Goal: Browse casually: Explore the website without a specific task or goal

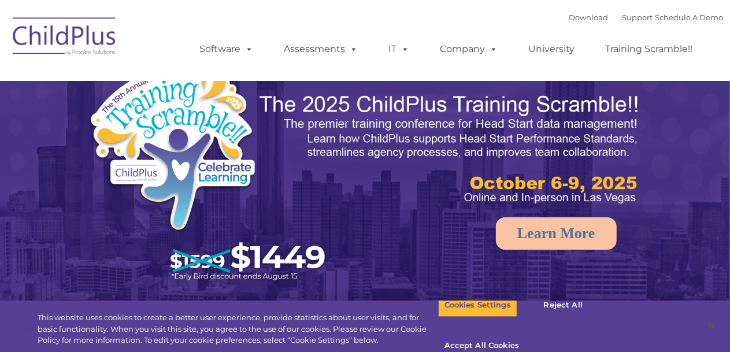
select select "MEDIUM"
click at [526, 334] on button "Accept All Cookies" at bounding box center [481, 346] width 87 height 24
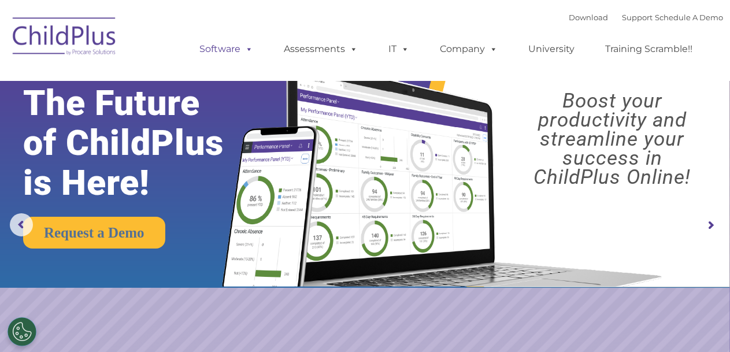
click at [253, 53] on span at bounding box center [247, 48] width 13 height 11
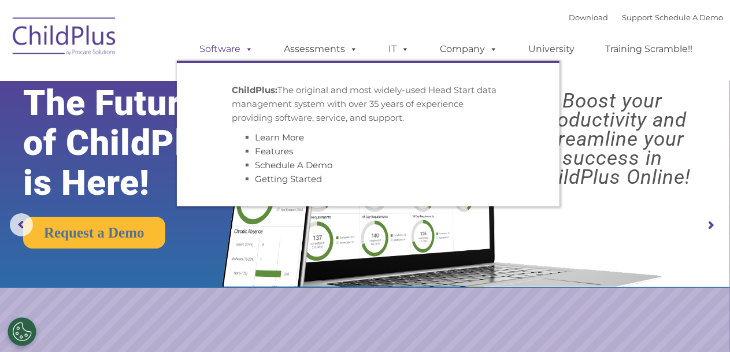
click at [251, 54] on span at bounding box center [247, 48] width 13 height 11
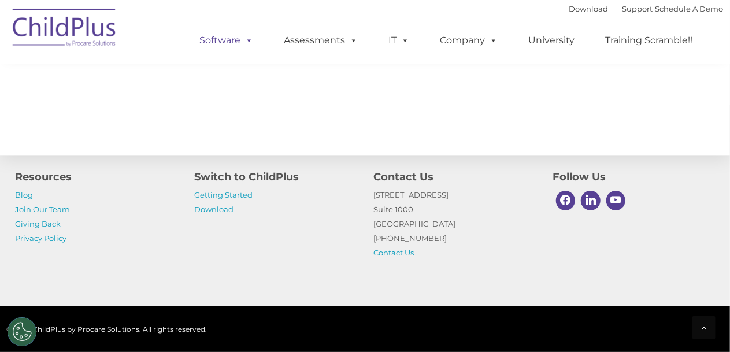
scroll to position [1375, 0]
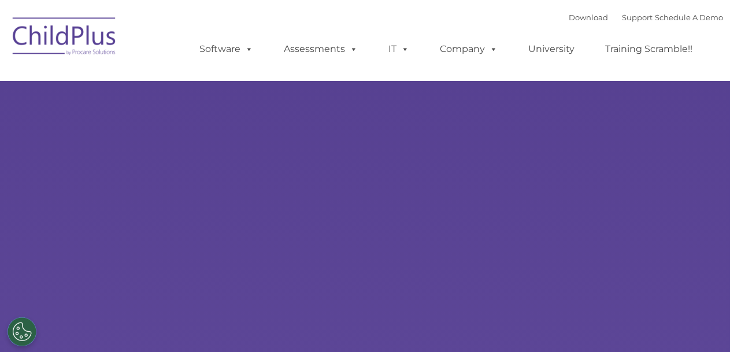
select select "MEDIUM"
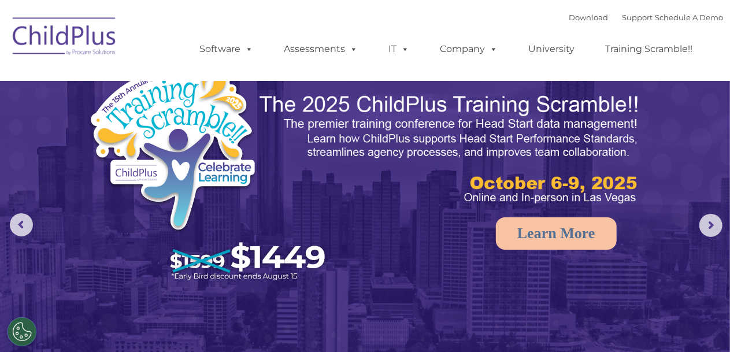
click at [716, 231] on rs-arrow at bounding box center [711, 225] width 23 height 23
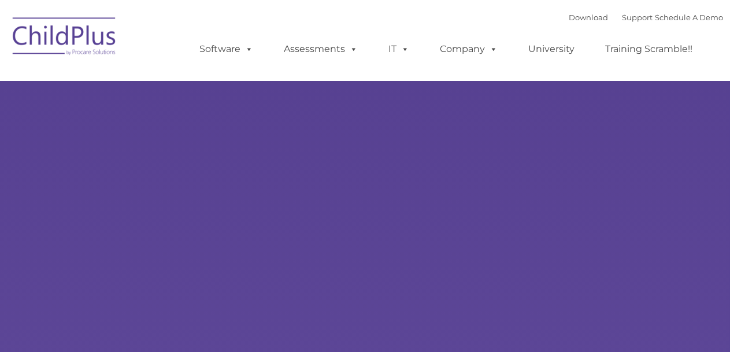
select select "MEDIUM"
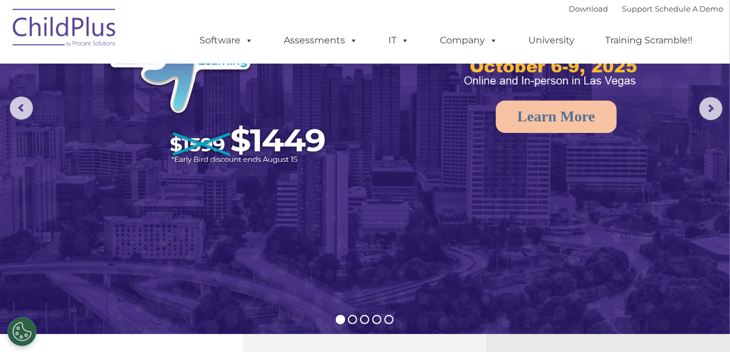
scroll to position [120, 0]
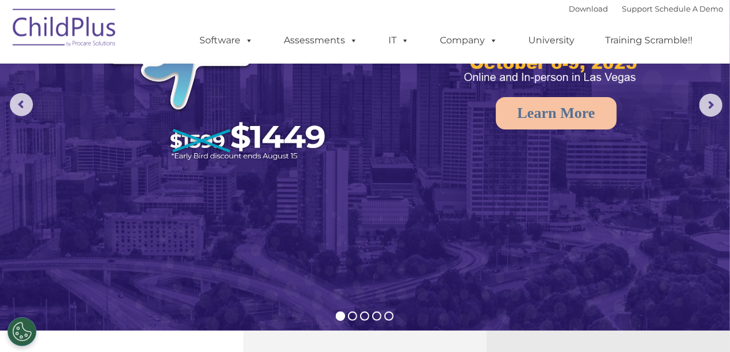
click at [719, 103] on rs-arrow at bounding box center [711, 105] width 23 height 23
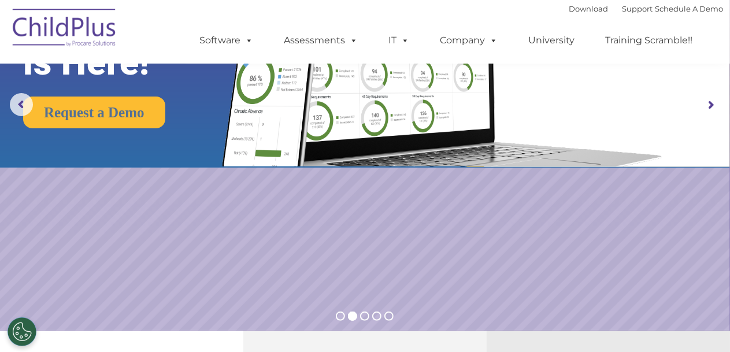
click at [715, 110] on rs-arrow at bounding box center [711, 105] width 23 height 23
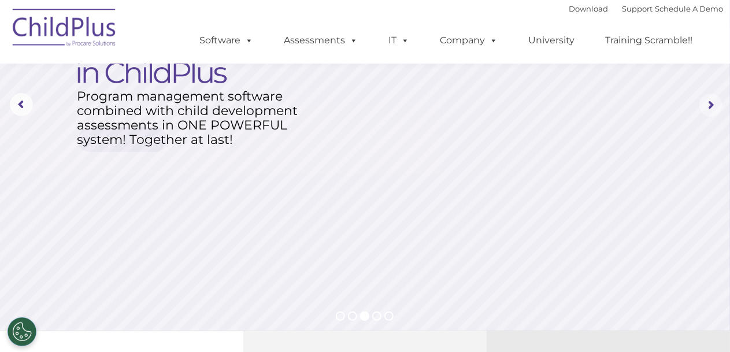
click at [715, 108] on rs-arrow at bounding box center [711, 105] width 23 height 23
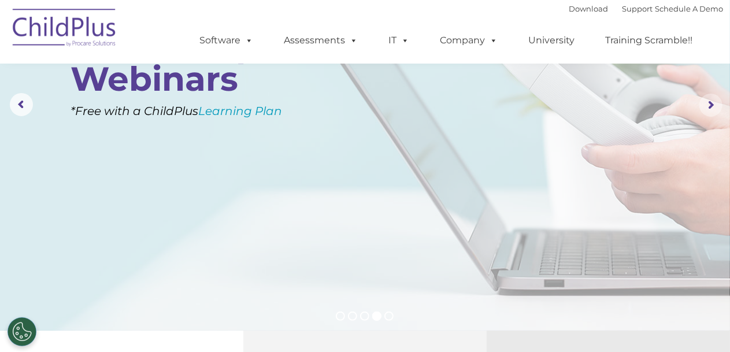
click at [715, 109] on rs-arrow at bounding box center [711, 105] width 23 height 23
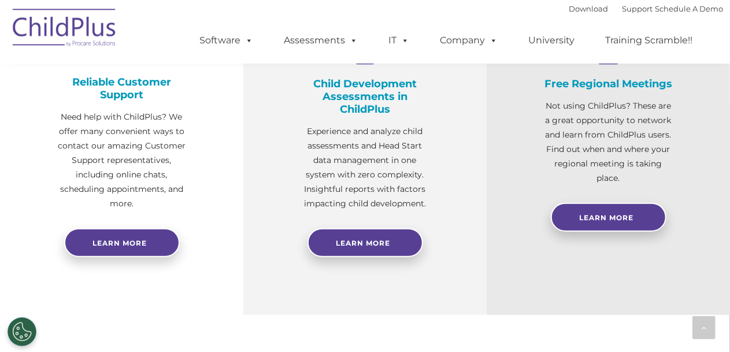
scroll to position [785, 0]
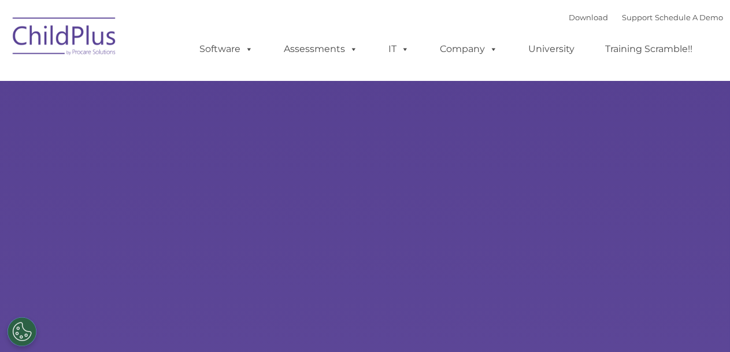
scroll to position [64, 0]
select select "MEDIUM"
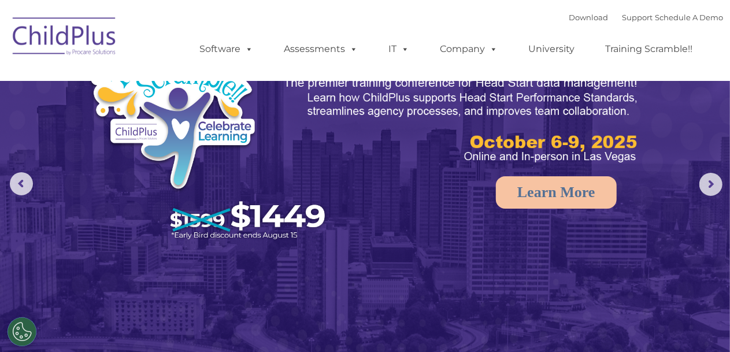
scroll to position [0, 0]
